Goal: Information Seeking & Learning: Learn about a topic

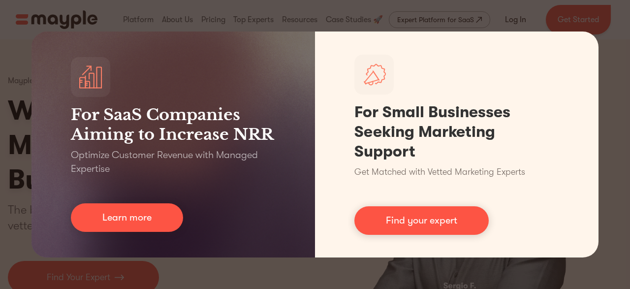
click at [432, 30] on div "For SaaS Companies Aiming to Increase NRR Optimize Customer Revenue with Manage…" at bounding box center [315, 144] width 630 height 289
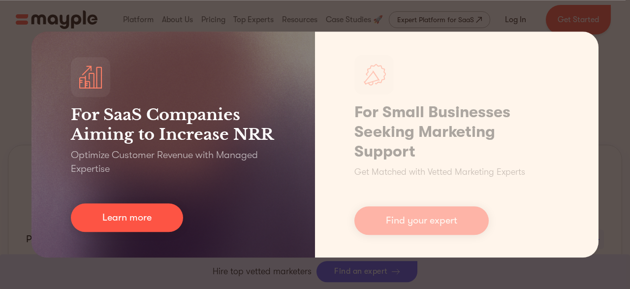
scroll to position [694, 0]
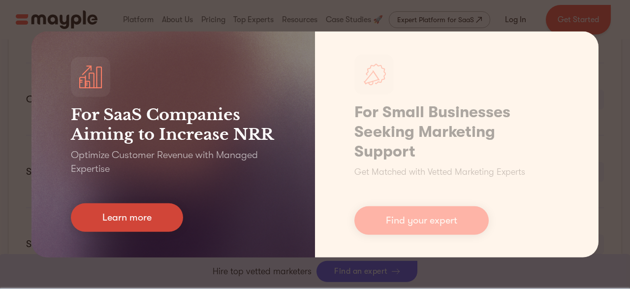
click at [131, 227] on link "Learn more" at bounding box center [127, 217] width 112 height 29
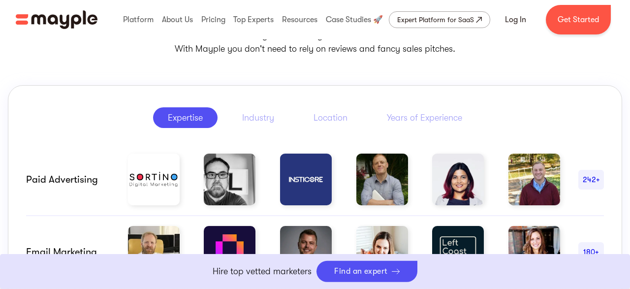
scroll to position [197, 0]
